Goal: Information Seeking & Learning: Compare options

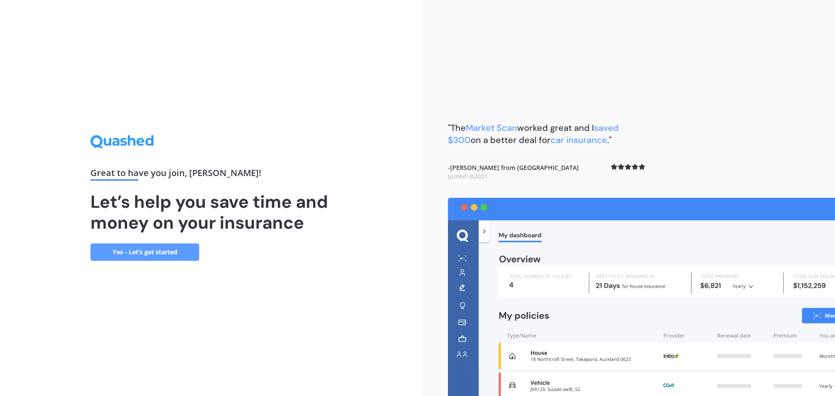
click at [148, 253] on link "Yes - Let’s get started" at bounding box center [144, 251] width 109 height 17
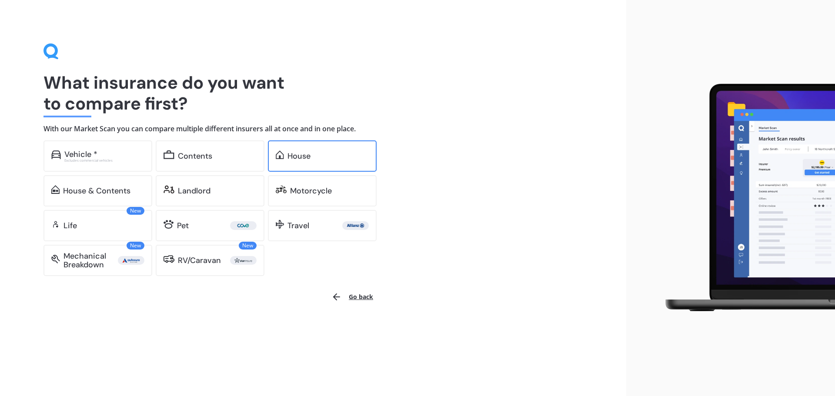
click at [299, 153] on div "House" at bounding box center [298, 156] width 23 height 9
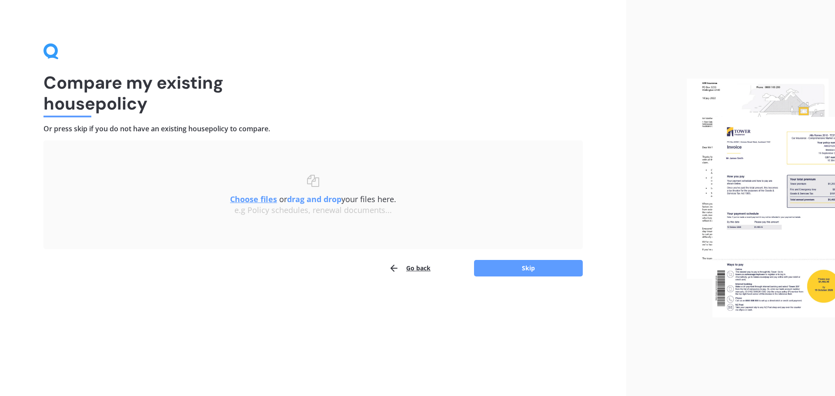
click at [404, 269] on button "Go back" at bounding box center [410, 268] width 42 height 17
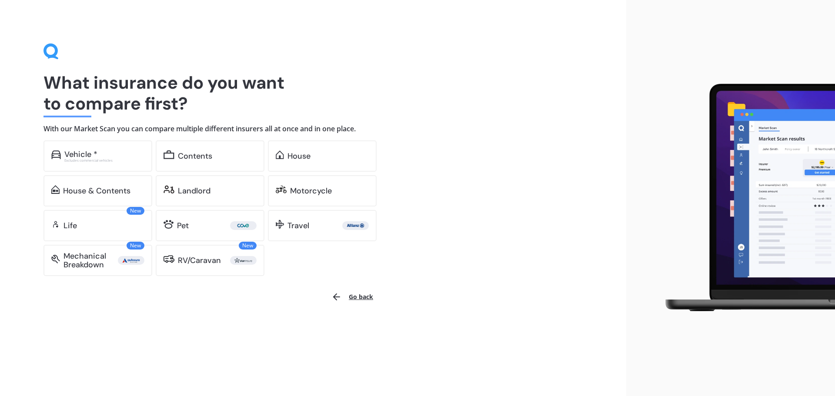
click at [392, 269] on div "Show me options online Select the cover you want to compare Vehicle * Excludes …" at bounding box center [235, 208] width 384 height 136
click at [413, 268] on div "Show me options online Select the cover you want to compare Vehicle * Excludes …" at bounding box center [235, 208] width 384 height 136
click at [110, 182] on div "House & Contents" at bounding box center [97, 190] width 109 height 31
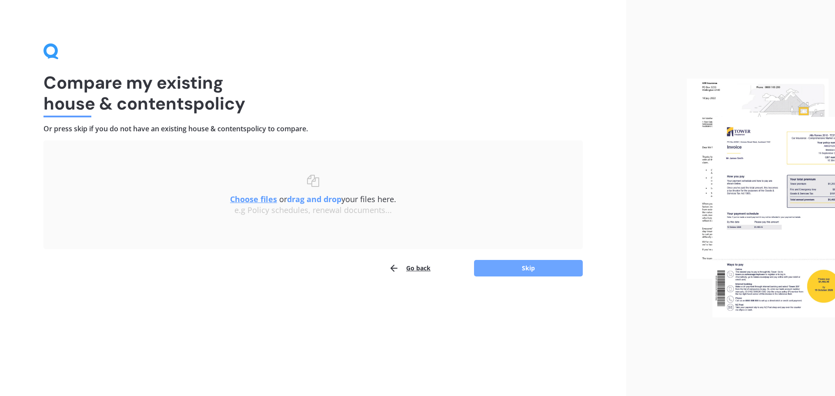
click at [520, 270] on button "Skip" at bounding box center [528, 268] width 109 height 17
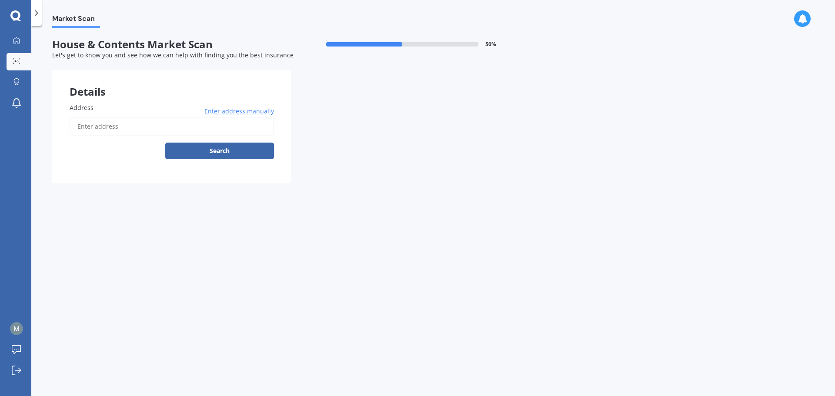
click at [185, 132] on input "Address" at bounding box center [172, 126] width 204 height 18
paste input "[STREET_ADDRESS]"
type input "[STREET_ADDRESS]"
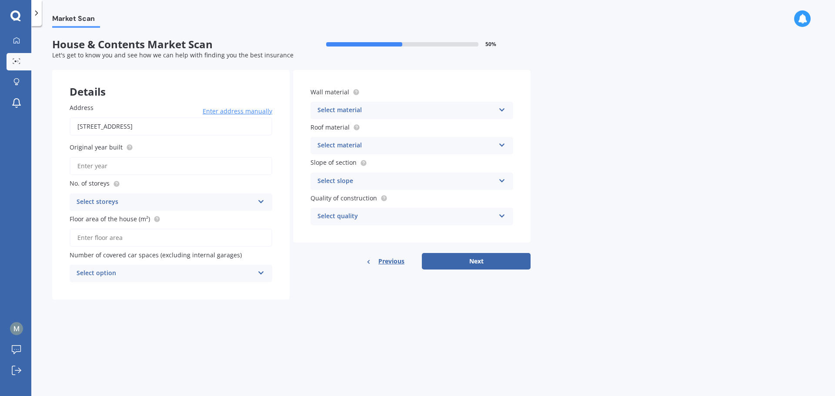
click at [122, 163] on input "Original year built" at bounding box center [171, 166] width 203 height 18
type input "2025"
click at [255, 203] on div "Select storeys 1 2 3 4 5+" at bounding box center [171, 201] width 203 height 17
click at [241, 217] on div "1" at bounding box center [171, 219] width 202 height 16
click at [207, 241] on input "Floor area of the house (m²)" at bounding box center [171, 238] width 203 height 18
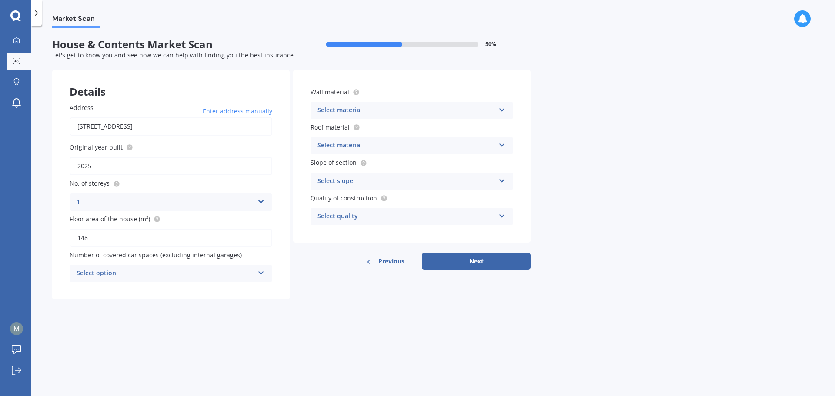
type input "148"
click at [243, 273] on div "Select option" at bounding box center [165, 273] width 177 height 10
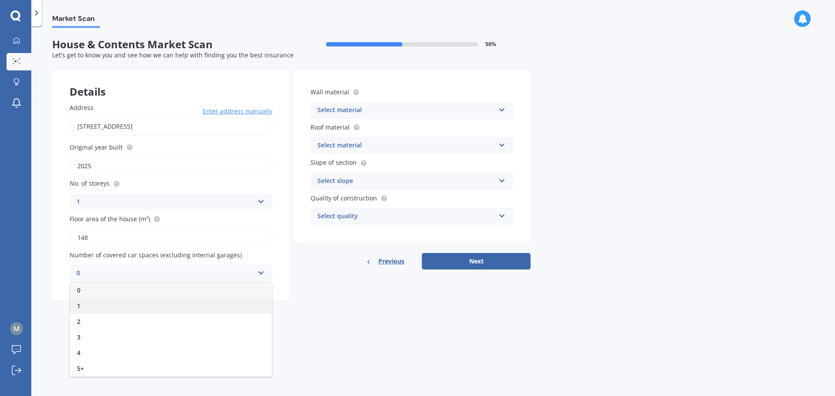
click at [214, 304] on div "1" at bounding box center [171, 306] width 202 height 16
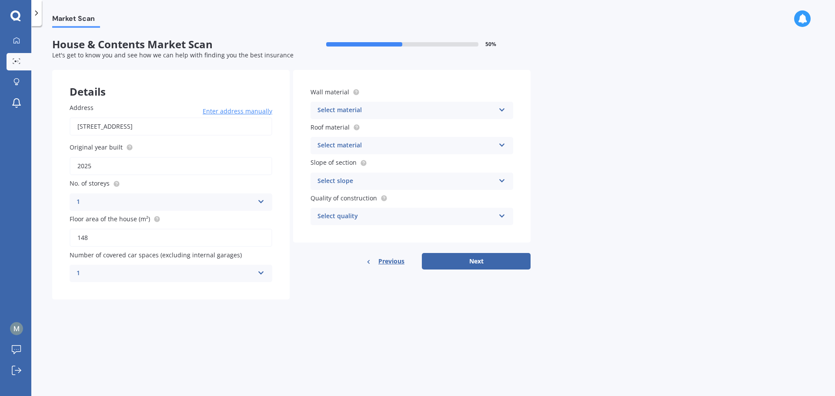
click at [388, 112] on div "Select material" at bounding box center [405, 110] width 177 height 10
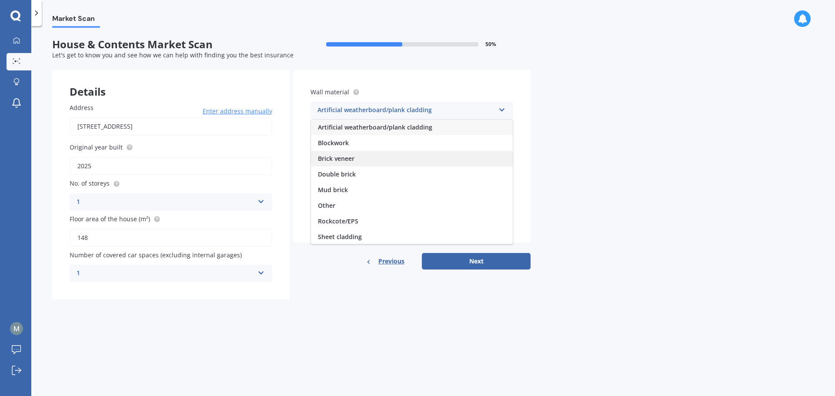
click at [372, 159] on div "Brick veneer" at bounding box center [412, 159] width 202 height 16
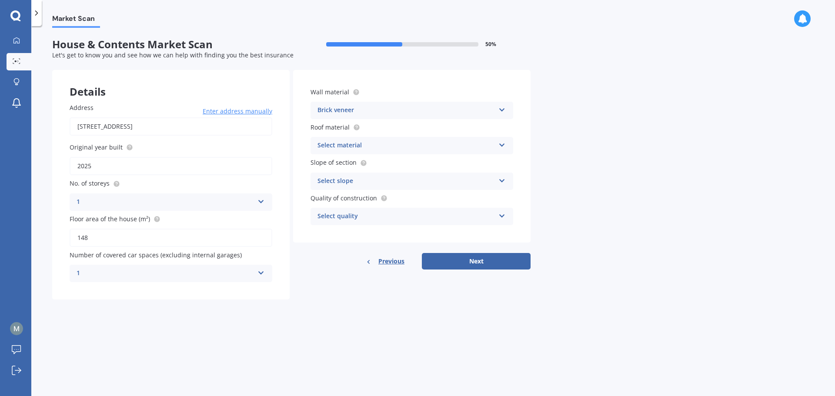
click at [381, 143] on div "Select material" at bounding box center [405, 145] width 177 height 10
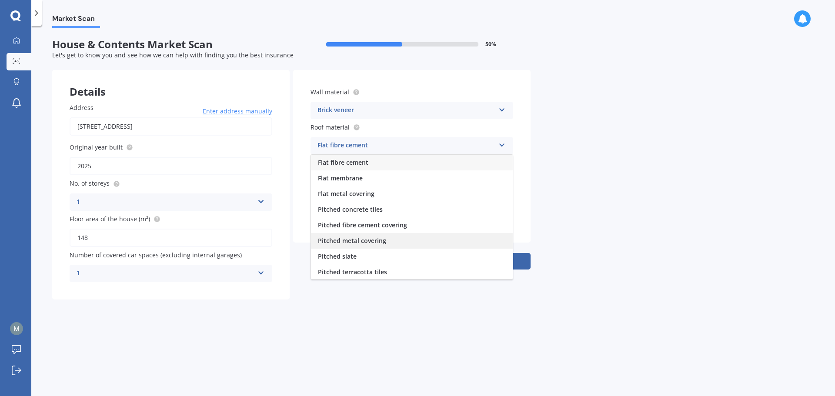
click at [396, 240] on div "Pitched metal covering" at bounding box center [412, 241] width 202 height 16
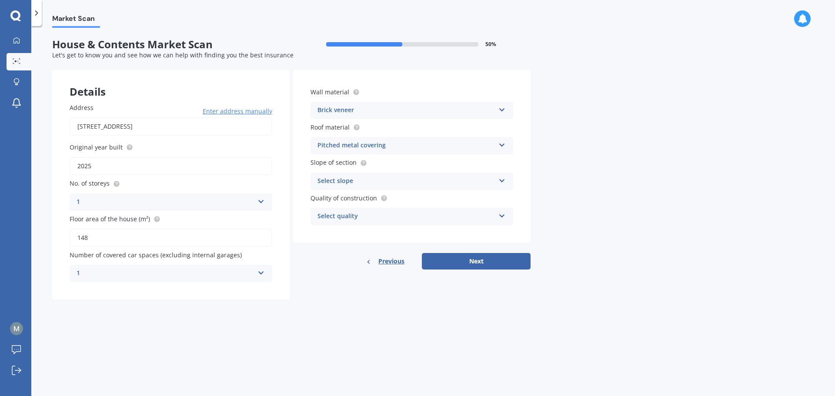
click at [393, 182] on div "Select slope" at bounding box center [405, 181] width 177 height 10
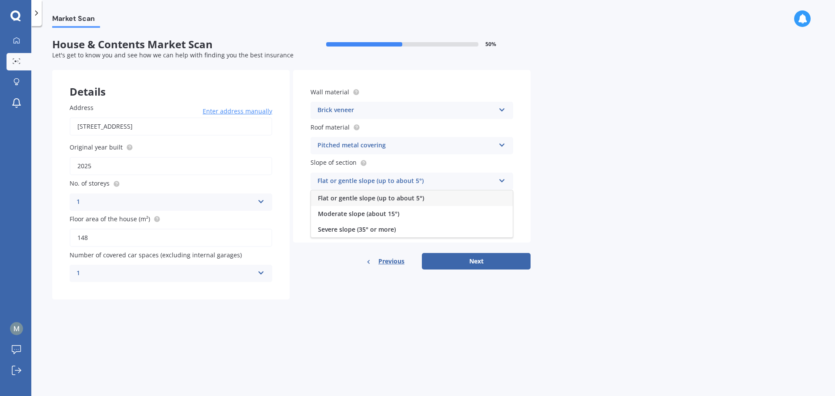
click at [386, 199] on span "Flat or gentle slope (up to about 5°)" at bounding box center [371, 198] width 106 height 8
click at [377, 216] on div "Select quality" at bounding box center [405, 216] width 177 height 10
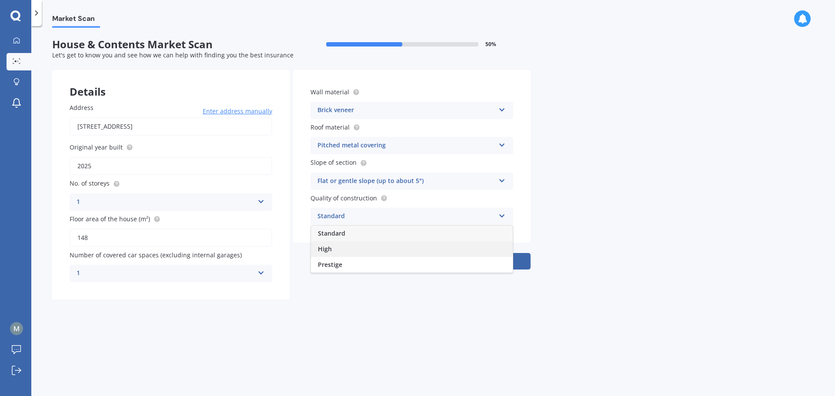
click at [384, 247] on div "High" at bounding box center [412, 249] width 202 height 16
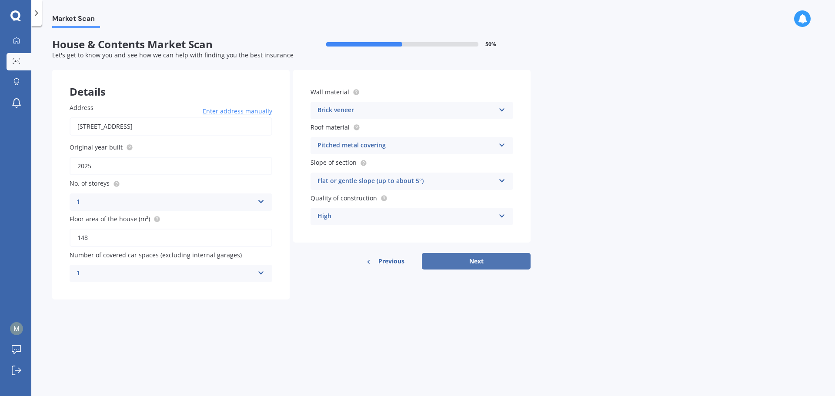
click at [495, 257] on button "Next" at bounding box center [476, 261] width 109 height 17
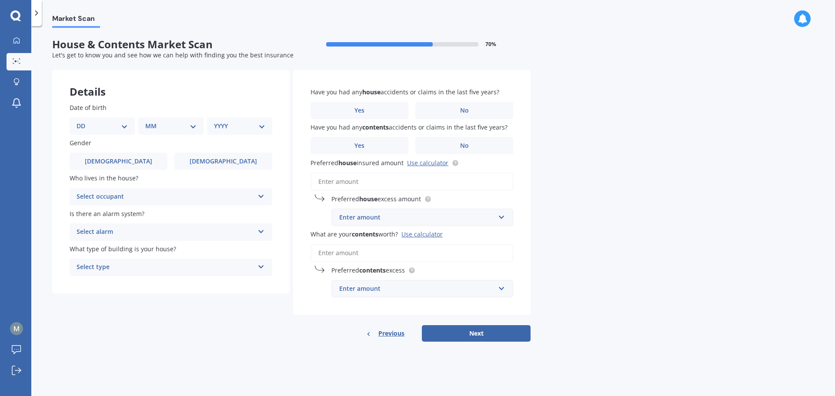
click at [113, 129] on select "DD 01 02 03 04 05 06 07 08 09 10 11 12 13 14 15 16 17 18 19 20 21 22 23 24 25 2…" at bounding box center [102, 126] width 51 height 10
select select "21"
click at [83, 121] on select "DD 01 02 03 04 05 06 07 08 09 10 11 12 13 14 15 16 17 18 19 20 21 22 23 24 25 2…" at bounding box center [102, 126] width 51 height 10
click at [169, 125] on select "MM 01 02 03 04 05 06 07 08 09 10 11 12" at bounding box center [173, 126] width 48 height 10
select select "07"
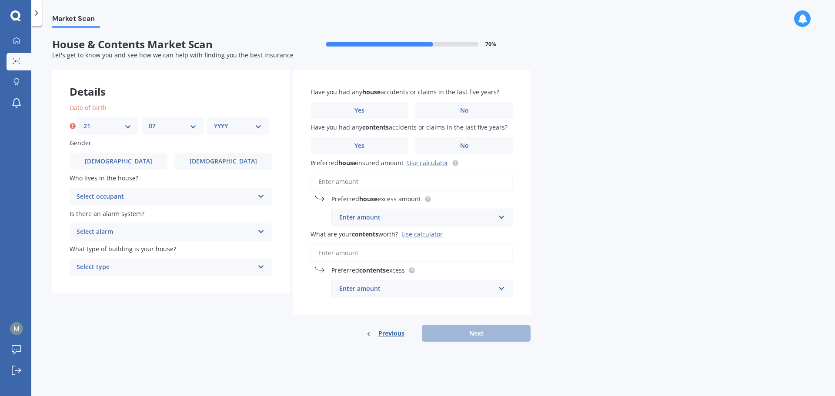
click at [149, 121] on select "MM 01 02 03 04 05 06 07 08 09 10 11 12" at bounding box center [173, 126] width 48 height 10
click at [233, 126] on select "YYYY 2009 2008 2007 2006 2005 2004 2003 2002 2001 2000 1999 1998 1997 1996 1995…" at bounding box center [238, 126] width 48 height 10
select select "1993"
click at [214, 121] on select "YYYY 2009 2008 2007 2006 2005 2004 2003 2002 2001 2000 1999 1998 1997 1996 1995…" at bounding box center [238, 126] width 48 height 10
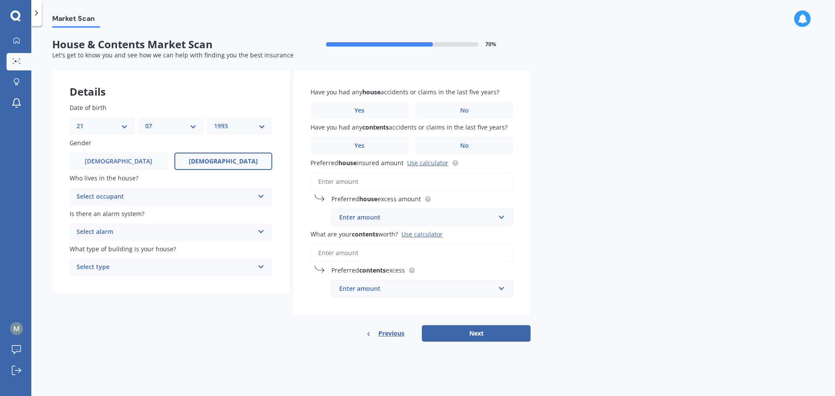
click at [209, 157] on label "[DEMOGRAPHIC_DATA]" at bounding box center [223, 161] width 98 height 17
click at [0, 0] on input "[DEMOGRAPHIC_DATA]" at bounding box center [0, 0] width 0 height 0
click at [165, 196] on div "Select occupant" at bounding box center [165, 197] width 177 height 10
click at [164, 216] on div "Owner" at bounding box center [171, 214] width 202 height 16
click at [163, 228] on div "Select alarm" at bounding box center [165, 232] width 177 height 10
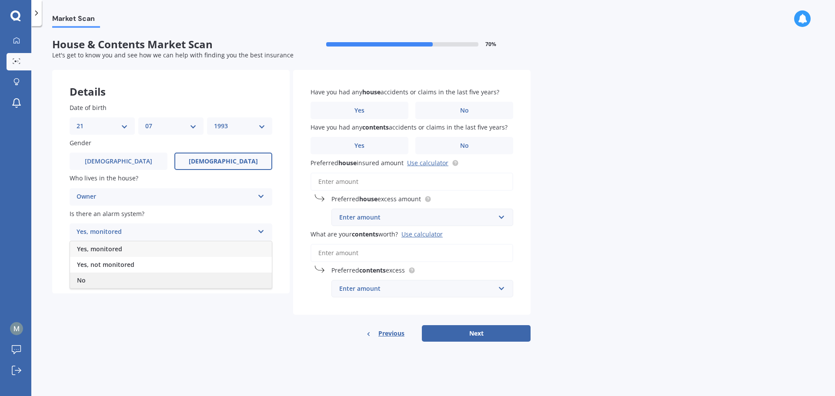
click at [148, 277] on div "No" at bounding box center [171, 281] width 202 height 16
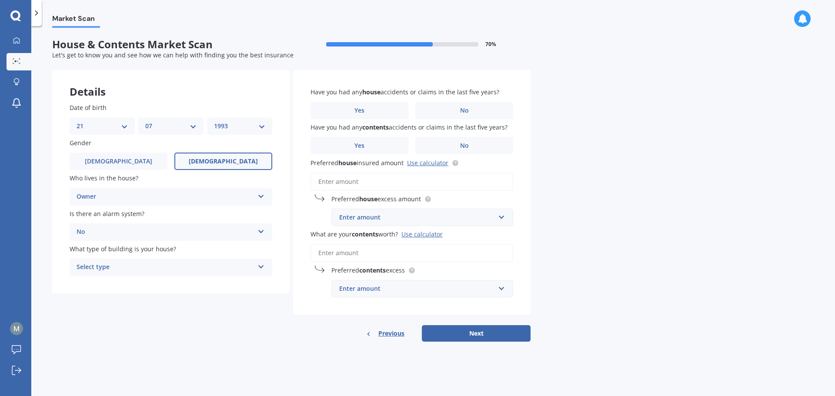
click at [160, 262] on div "Select type Freestanding Multi-unit (in a block of 6 or less) Multi-unit (in a …" at bounding box center [171, 267] width 203 height 17
click at [144, 286] on div "Freestanding" at bounding box center [171, 285] width 202 height 16
click at [475, 114] on label "No" at bounding box center [464, 110] width 98 height 17
click at [0, 0] on input "No" at bounding box center [0, 0] width 0 height 0
click at [499, 140] on label "No" at bounding box center [464, 145] width 98 height 17
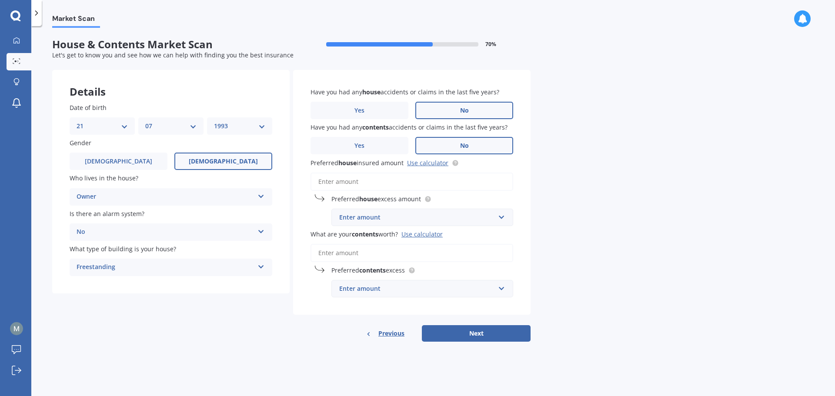
click at [0, 0] on input "No" at bounding box center [0, 0] width 0 height 0
click at [419, 181] on input "Preferred house insured amount Use calculator" at bounding box center [411, 182] width 203 height 18
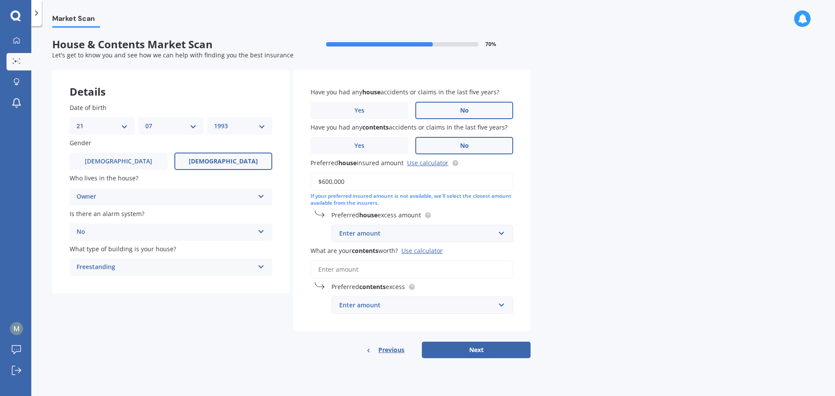
type input "$600,000"
click at [612, 209] on div "Market Scan House & Contents Market Scan 70 % Let's get to know you and see how…" at bounding box center [433, 213] width 804 height 370
click at [481, 235] on div "Enter amount" at bounding box center [417, 234] width 156 height 10
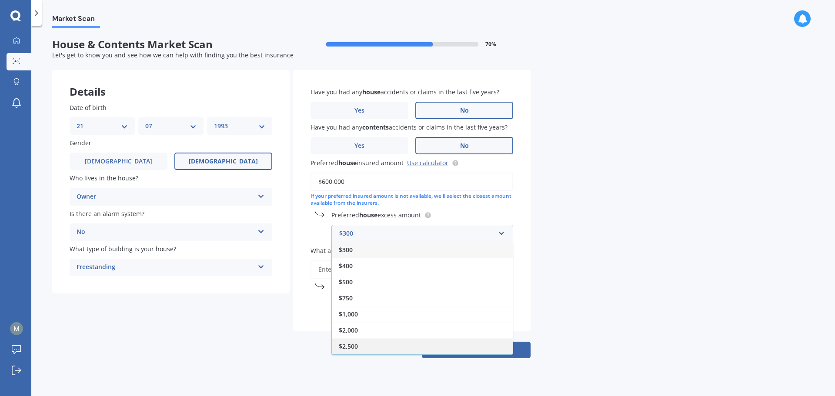
click at [390, 342] on div "$2,500" at bounding box center [422, 346] width 181 height 16
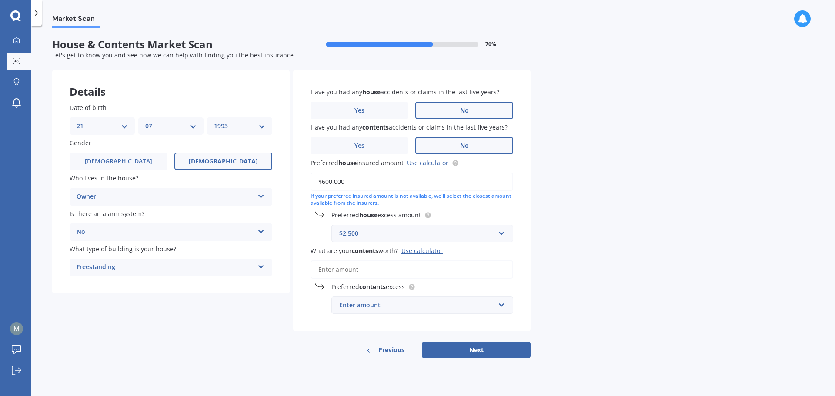
click at [367, 269] on input "What are your contents worth? Use calculator" at bounding box center [411, 269] width 203 height 18
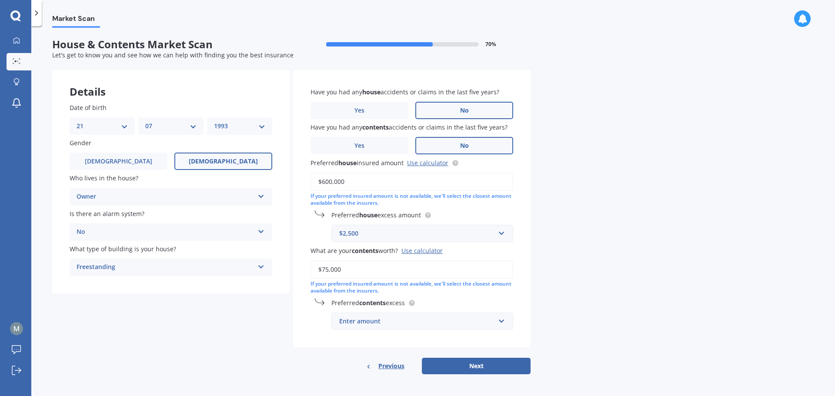
type input "$75,000"
click at [374, 323] on div "Enter amount" at bounding box center [417, 322] width 156 height 10
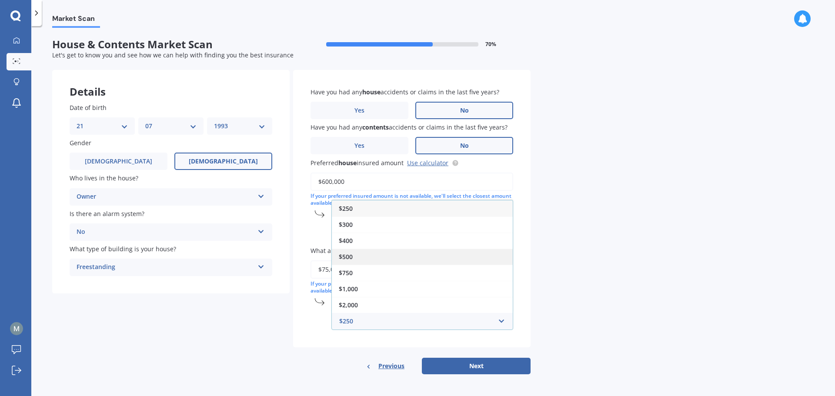
click at [380, 250] on div "$500" at bounding box center [422, 257] width 181 height 16
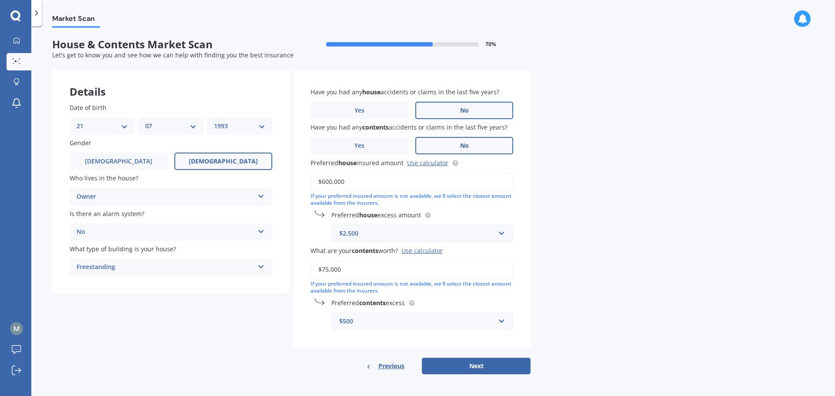
click at [607, 282] on div "Market Scan House & Contents Market Scan 70 % Let's get to know you and see how…" at bounding box center [433, 213] width 804 height 370
click at [472, 362] on button "Next" at bounding box center [476, 366] width 109 height 17
select select "21"
select select "07"
select select "1993"
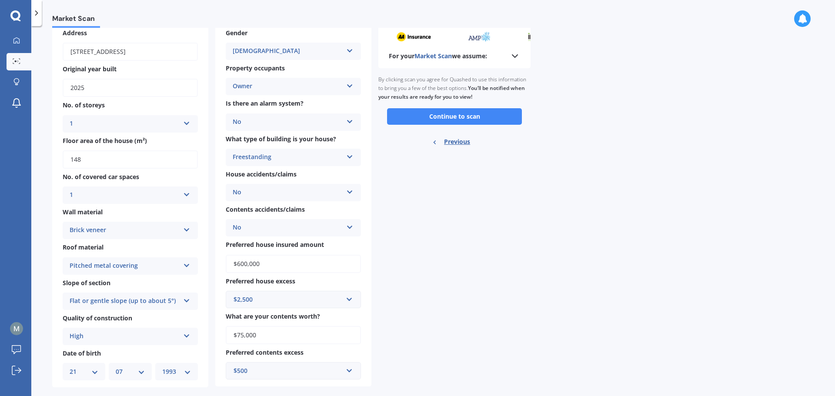
scroll to position [47, 0]
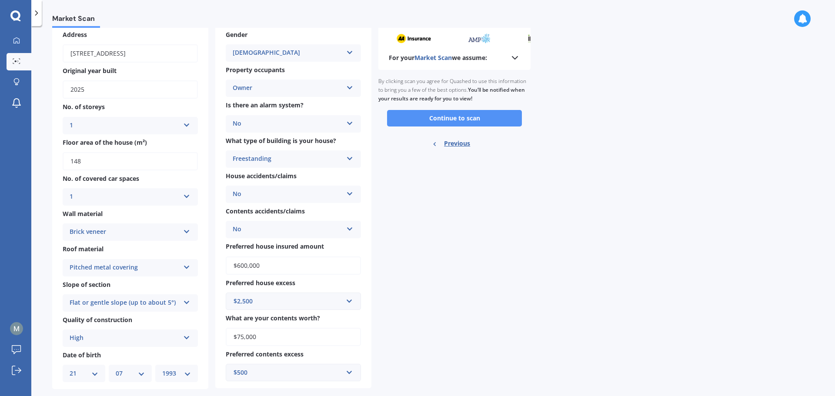
click at [491, 121] on button "Continue to scan" at bounding box center [454, 118] width 135 height 17
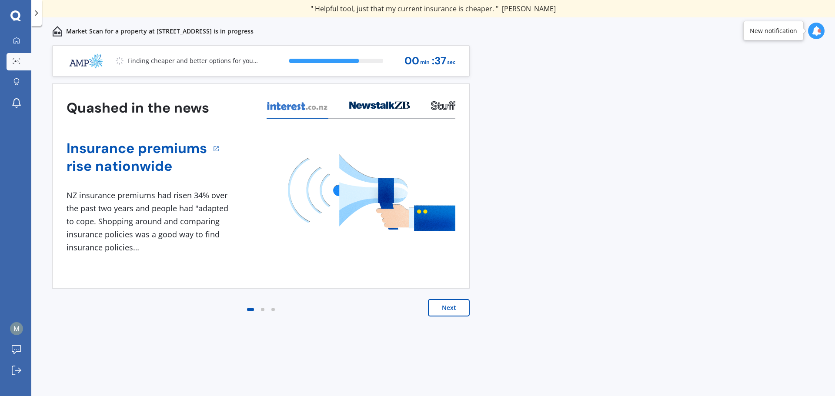
click at [461, 310] on button "Next" at bounding box center [449, 307] width 42 height 17
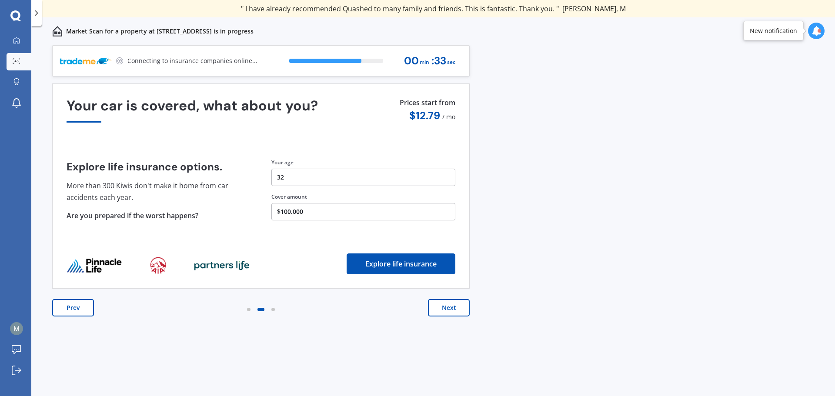
click at [462, 310] on button "Next" at bounding box center [449, 307] width 42 height 17
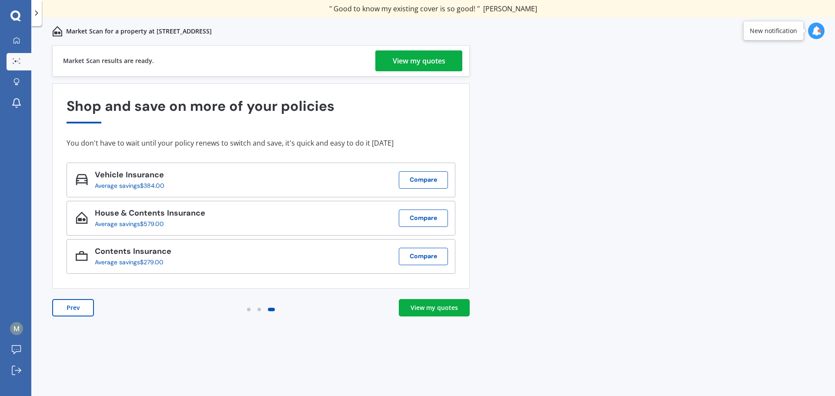
click at [397, 64] on div "View my quotes" at bounding box center [419, 60] width 53 height 21
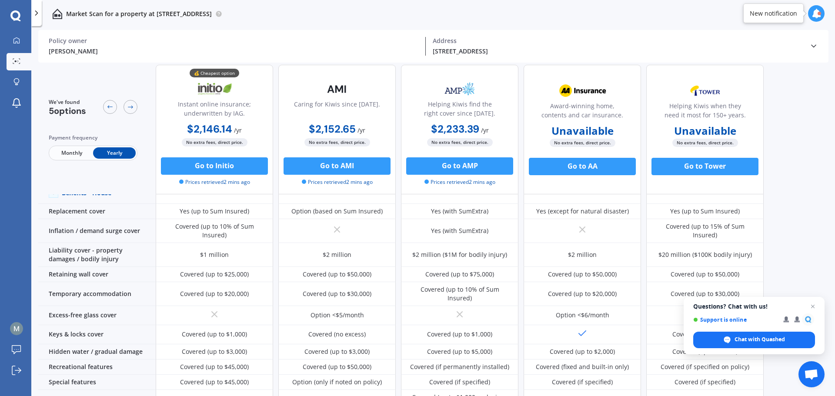
scroll to position [50, 0]
click at [810, 307] on span "Open chat" at bounding box center [812, 306] width 11 height 11
